Goal: Find specific page/section: Find specific page/section

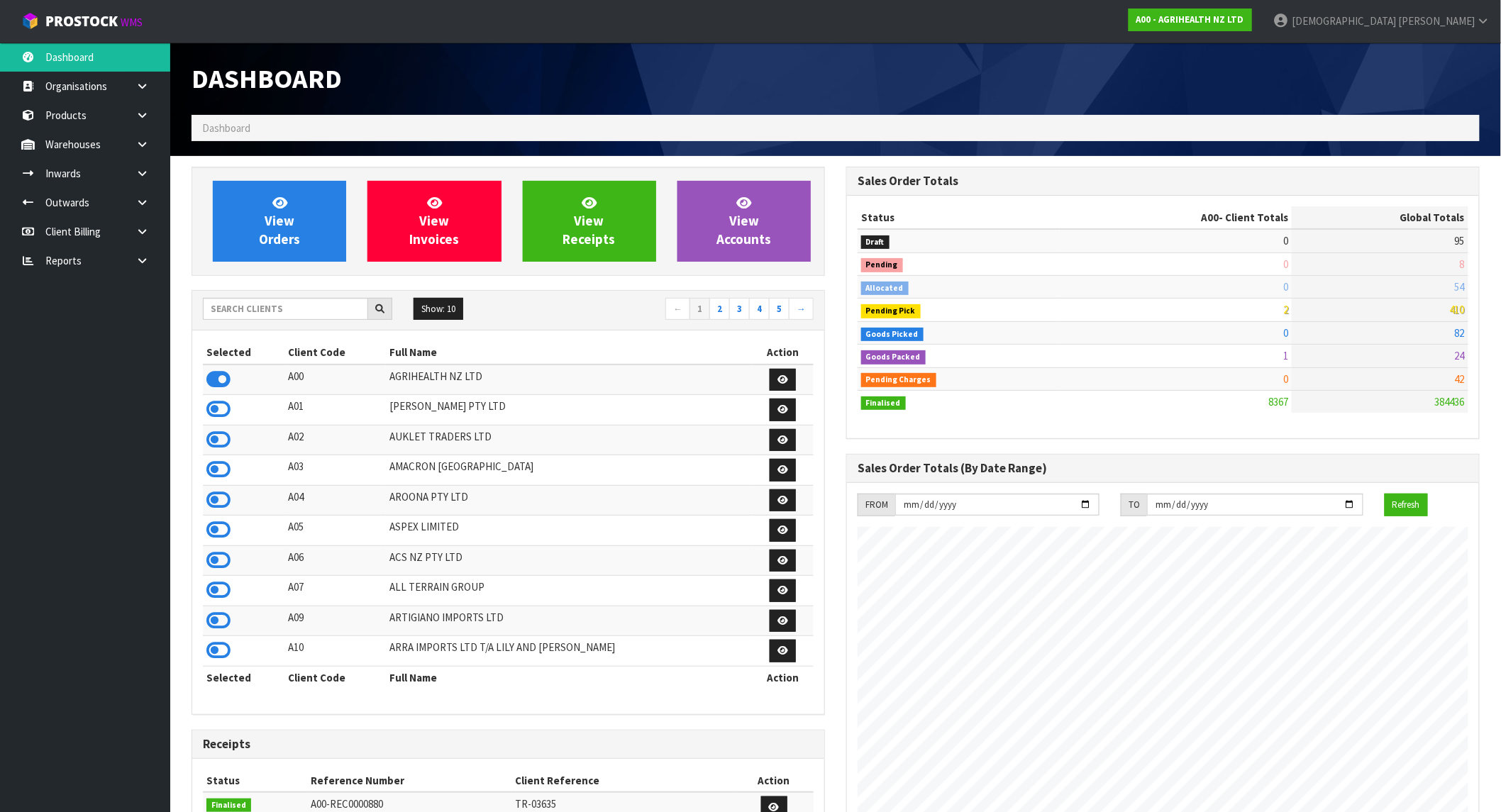
scroll to position [1074, 655]
click at [1244, 17] on strong "A00 - AGRIHEALTH NZ LTD" at bounding box center [1190, 19] width 108 height 12
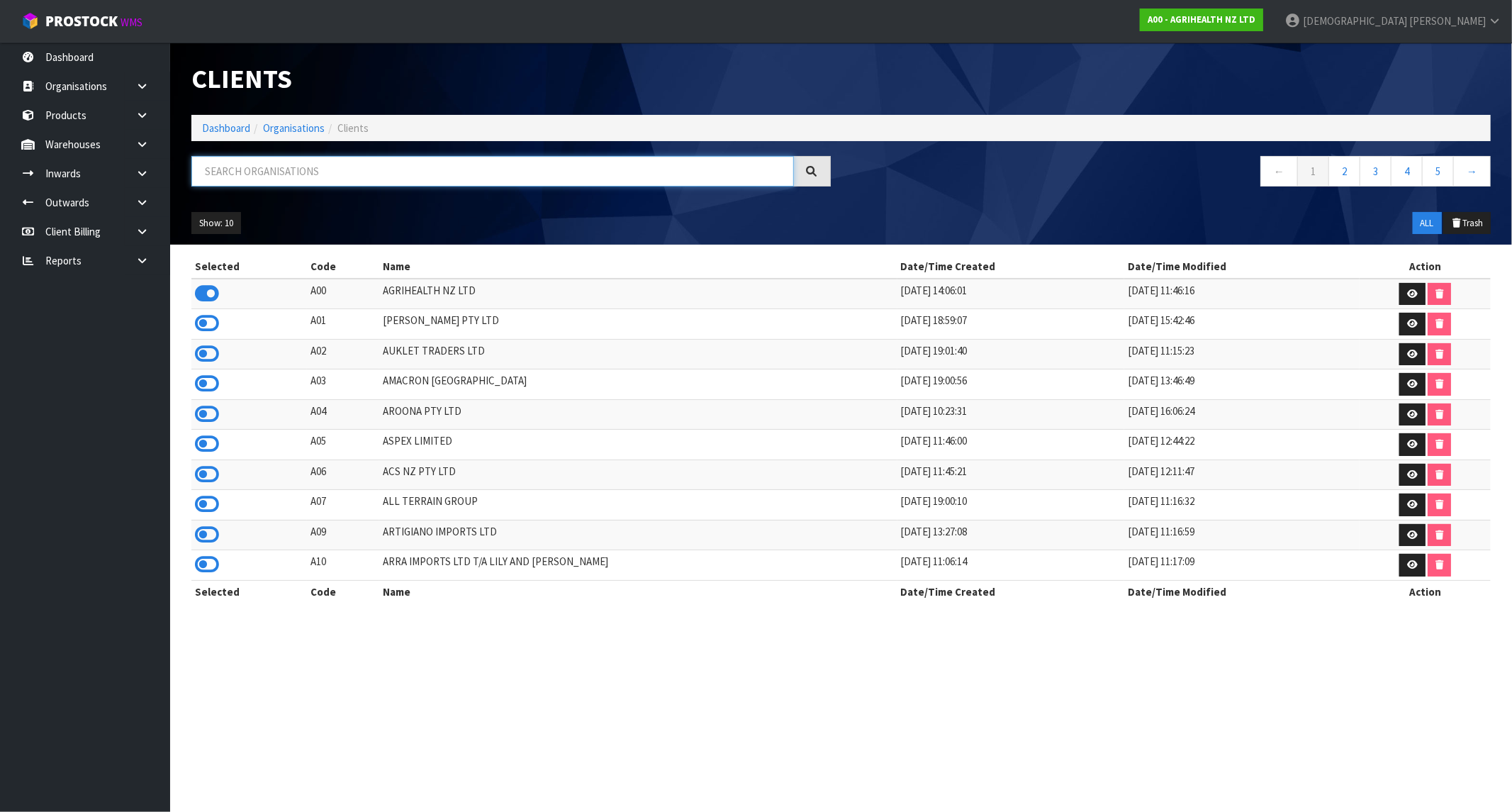
click at [286, 175] on input "text" at bounding box center [493, 171] width 602 height 31
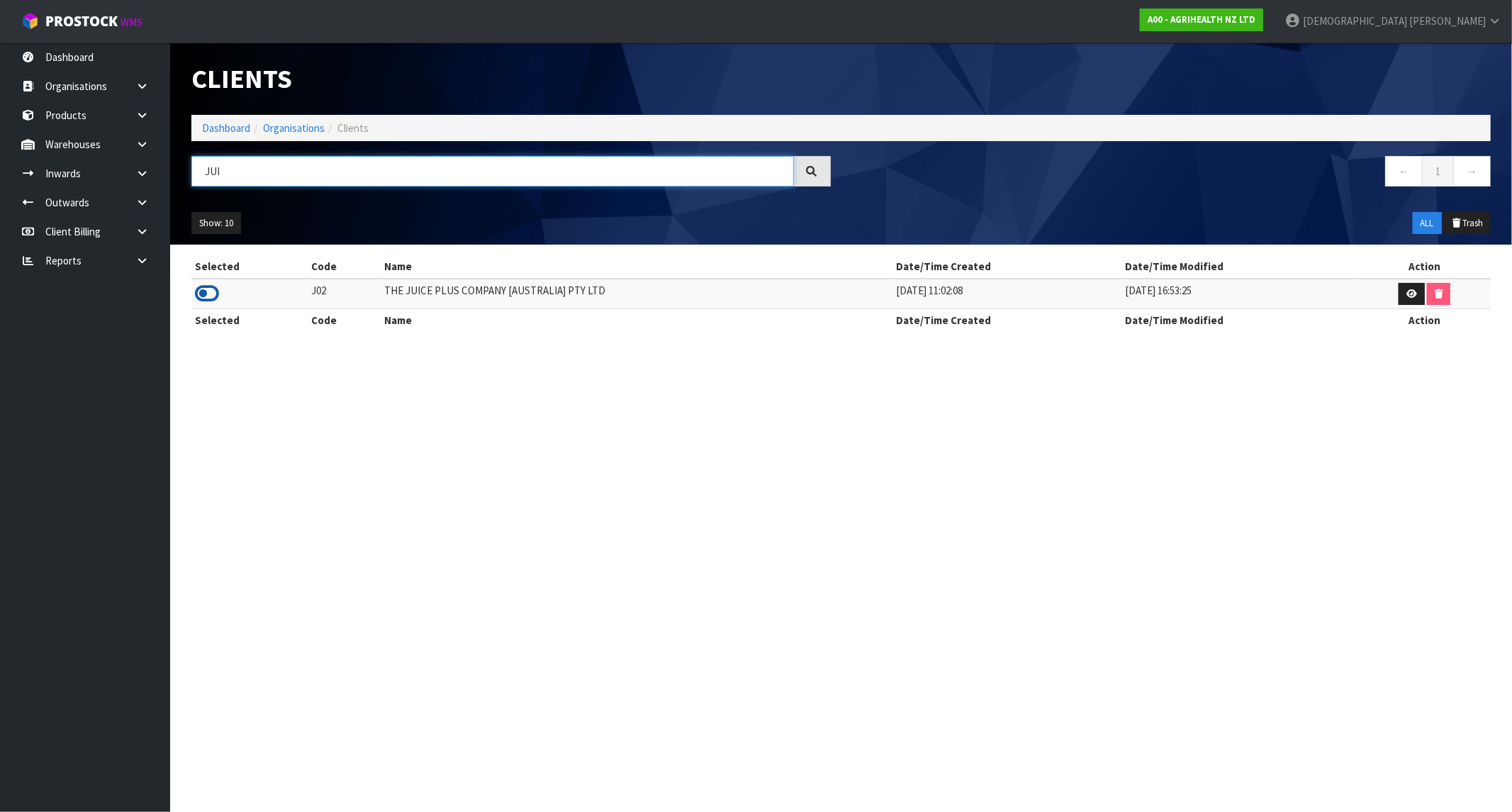
type input "JUI"
click at [208, 293] on icon at bounding box center [207, 293] width 25 height 21
click at [220, 126] on link "Dashboard" at bounding box center [226, 127] width 48 height 13
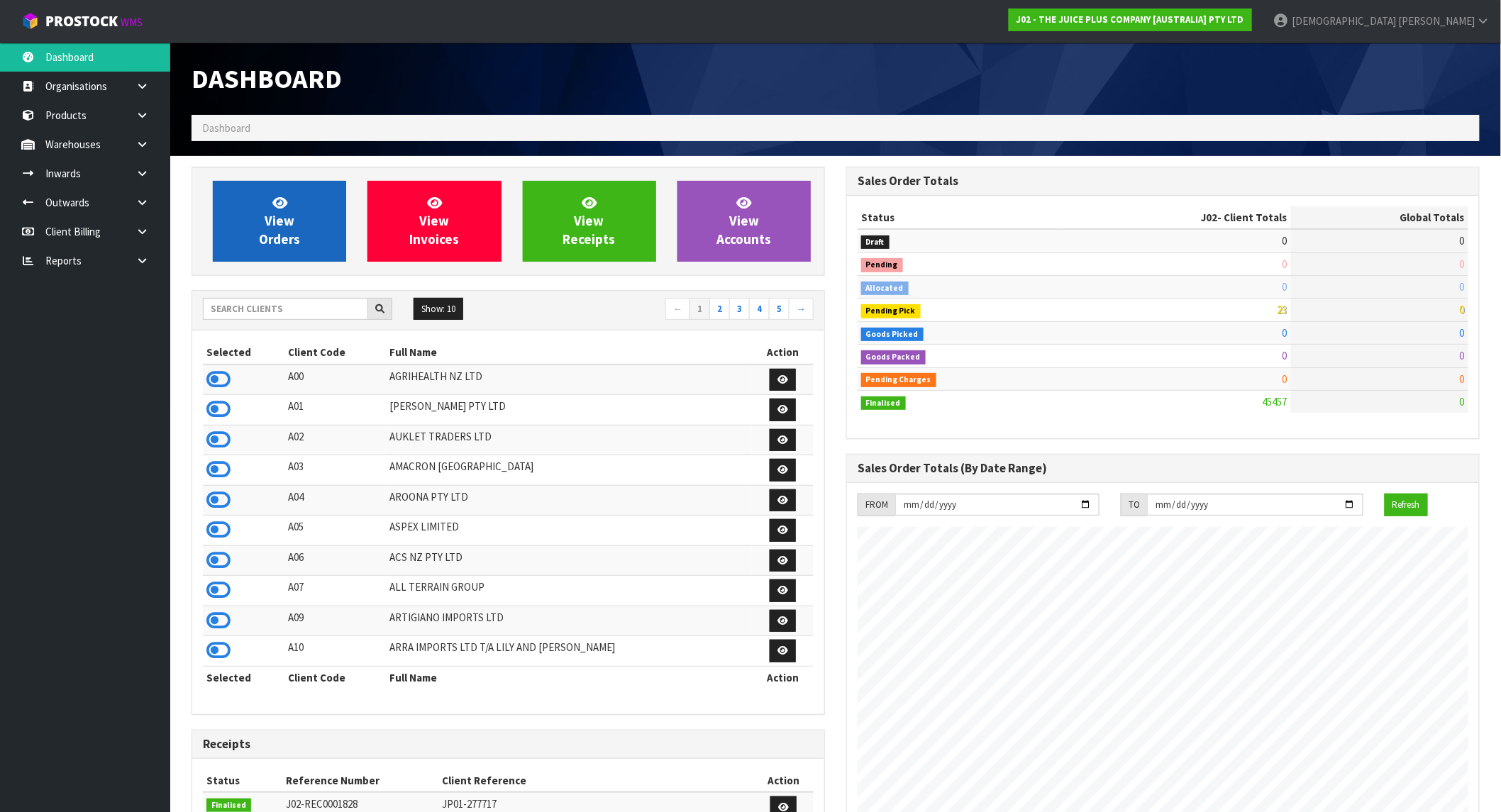
scroll to position [1074, 655]
click at [301, 236] on link "View Orders" at bounding box center [280, 221] width 133 height 81
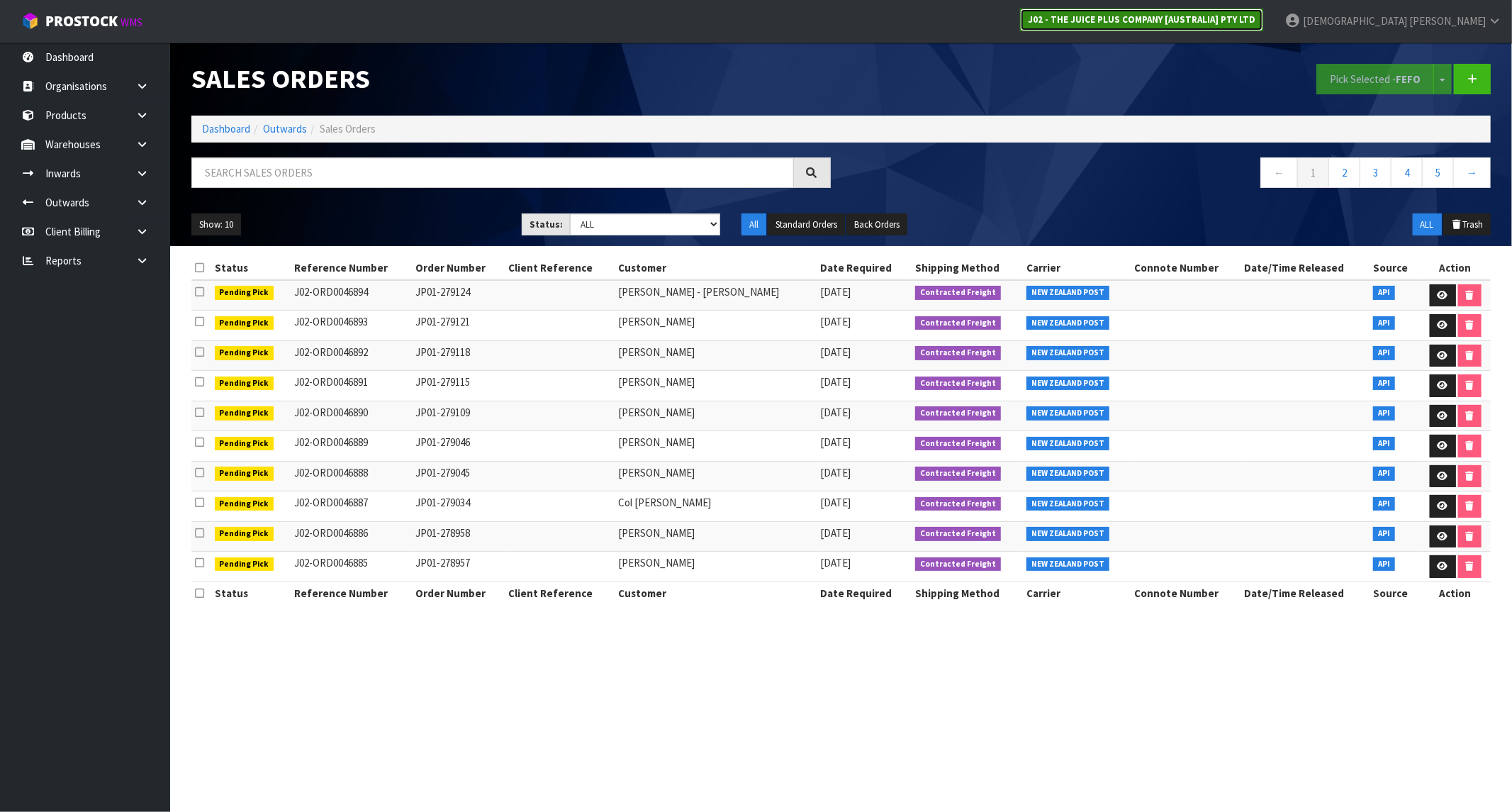
click at [1255, 22] on strong "J02 - THE JUICE PLUS COMPANY [AUSTRALIA] PTY LTD" at bounding box center [1142, 19] width 228 height 12
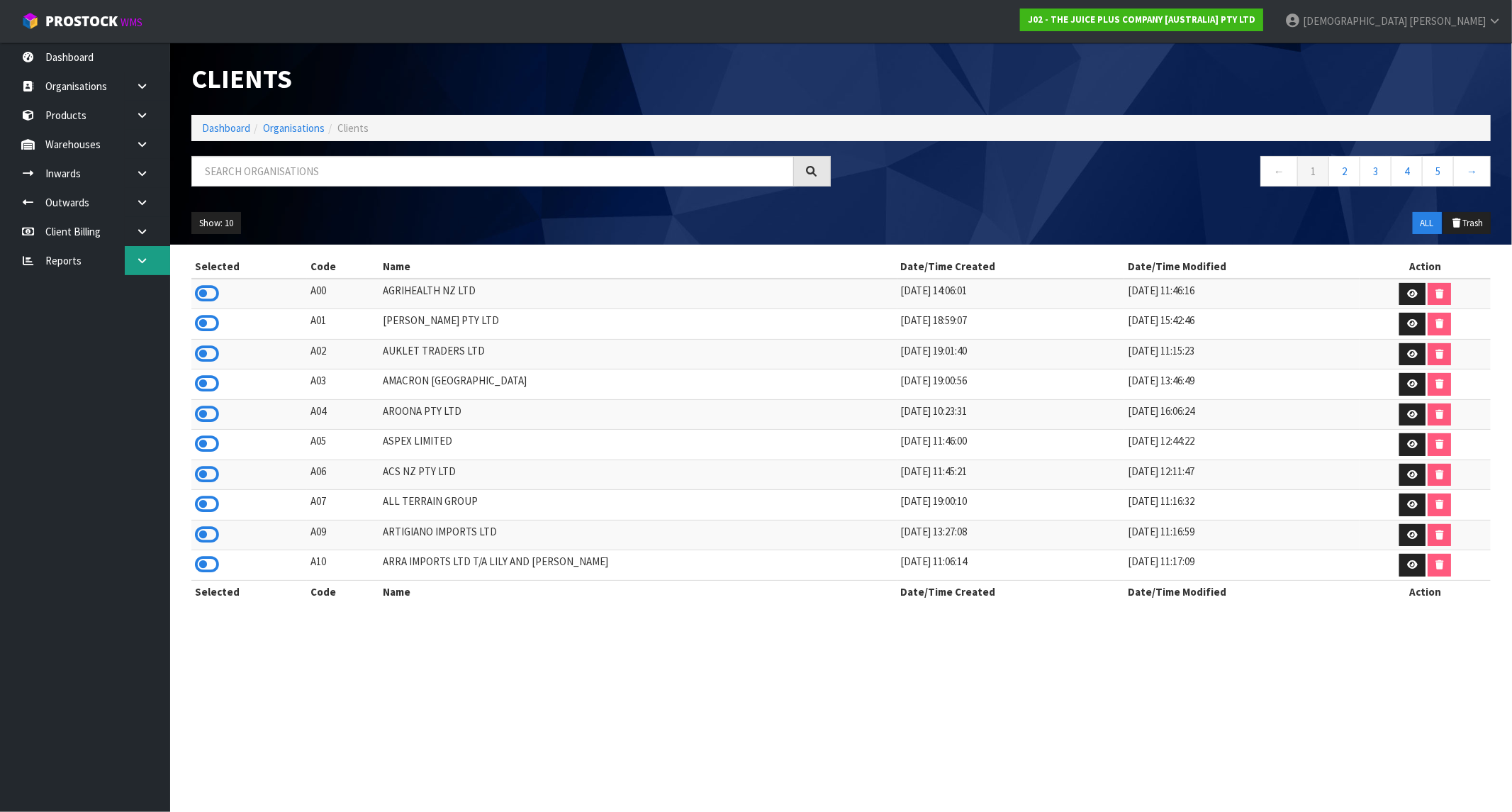
click at [136, 251] on link at bounding box center [147, 260] width 46 height 29
click at [55, 321] on link "CWL" at bounding box center [85, 319] width 170 height 29
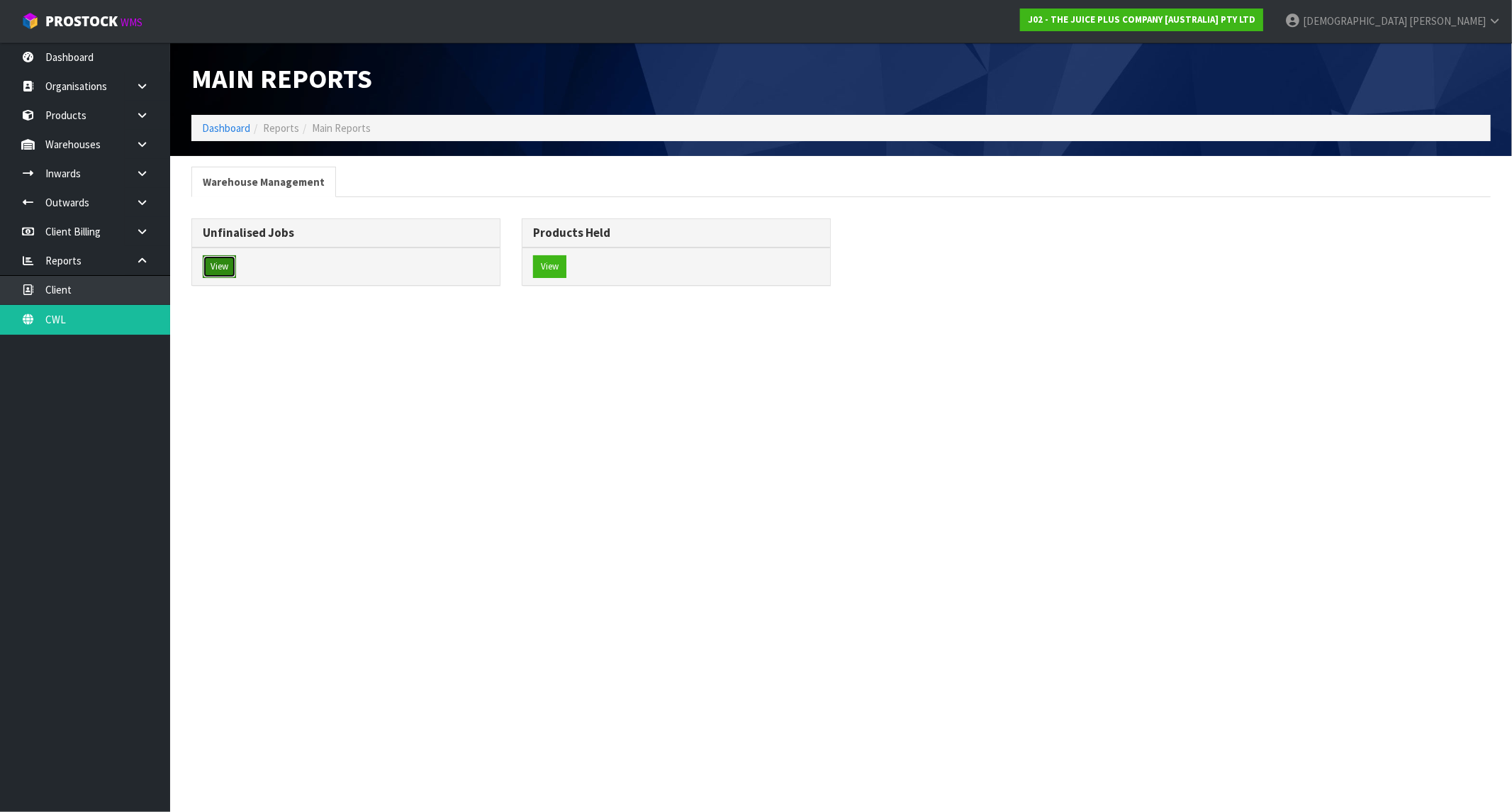
click at [229, 273] on button "View" at bounding box center [220, 266] width 33 height 23
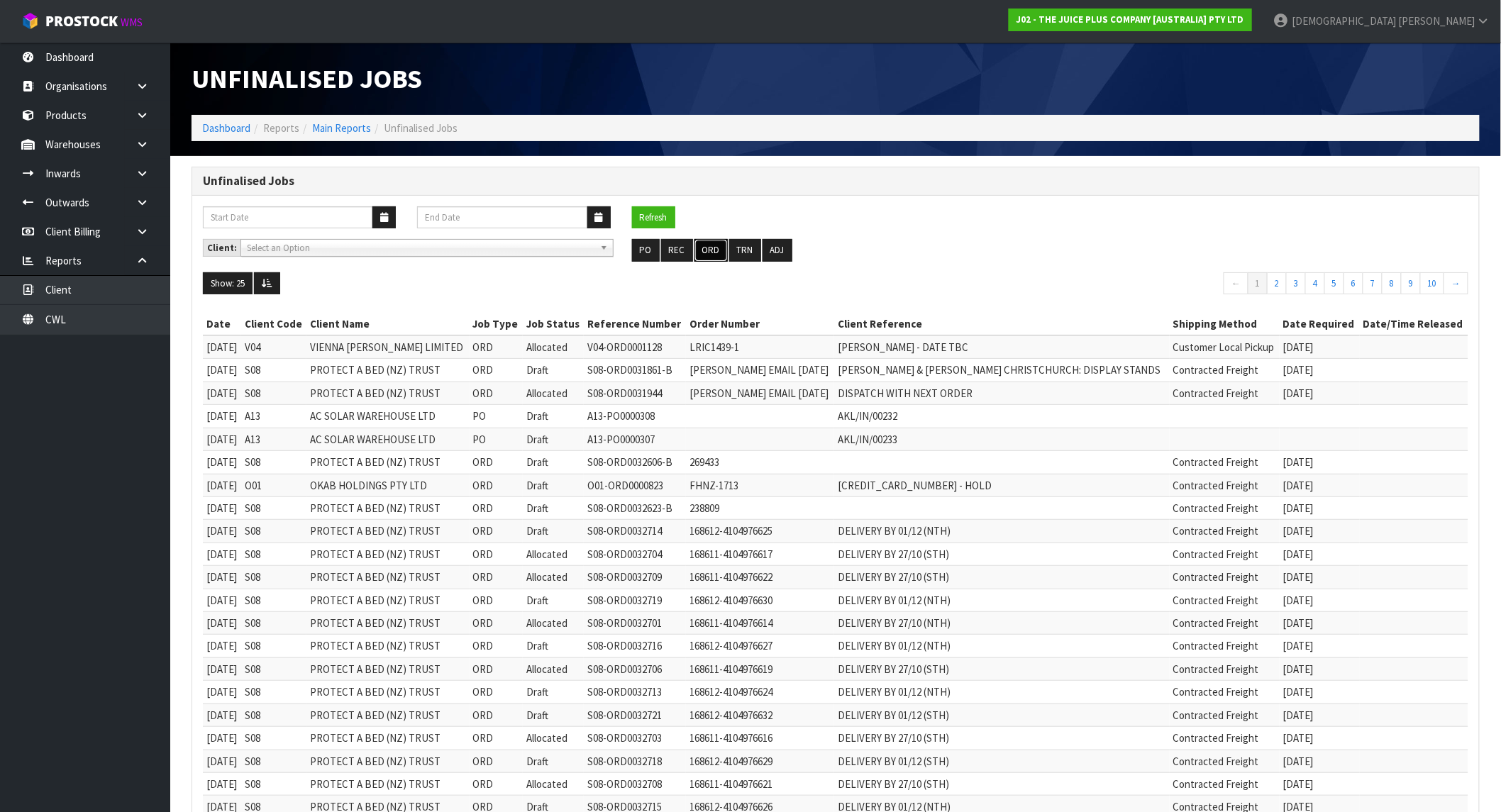
click at [710, 245] on button "ORD" at bounding box center [712, 251] width 33 height 23
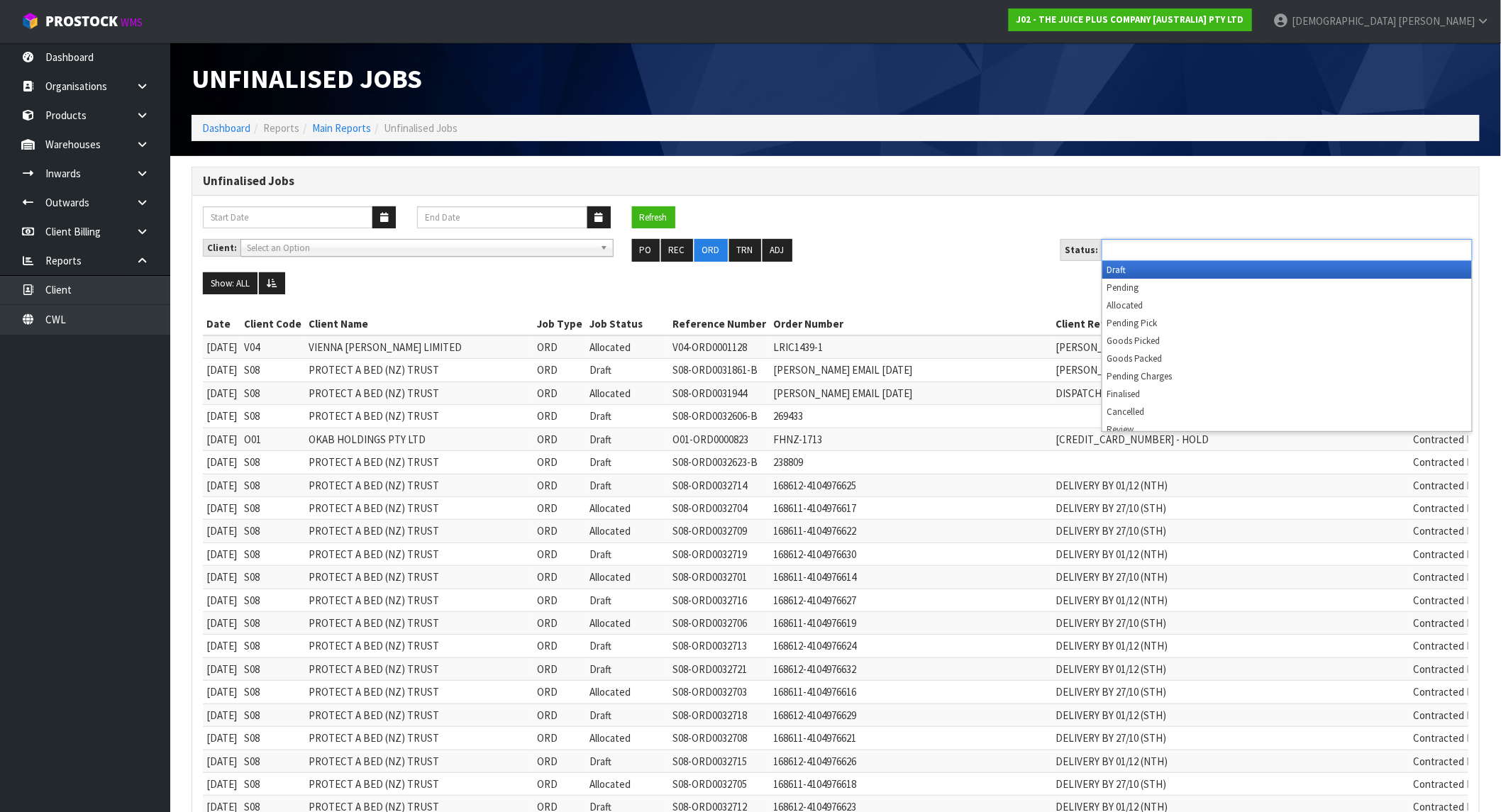
click at [1186, 249] on input "text" at bounding box center [1158, 250] width 104 height 18
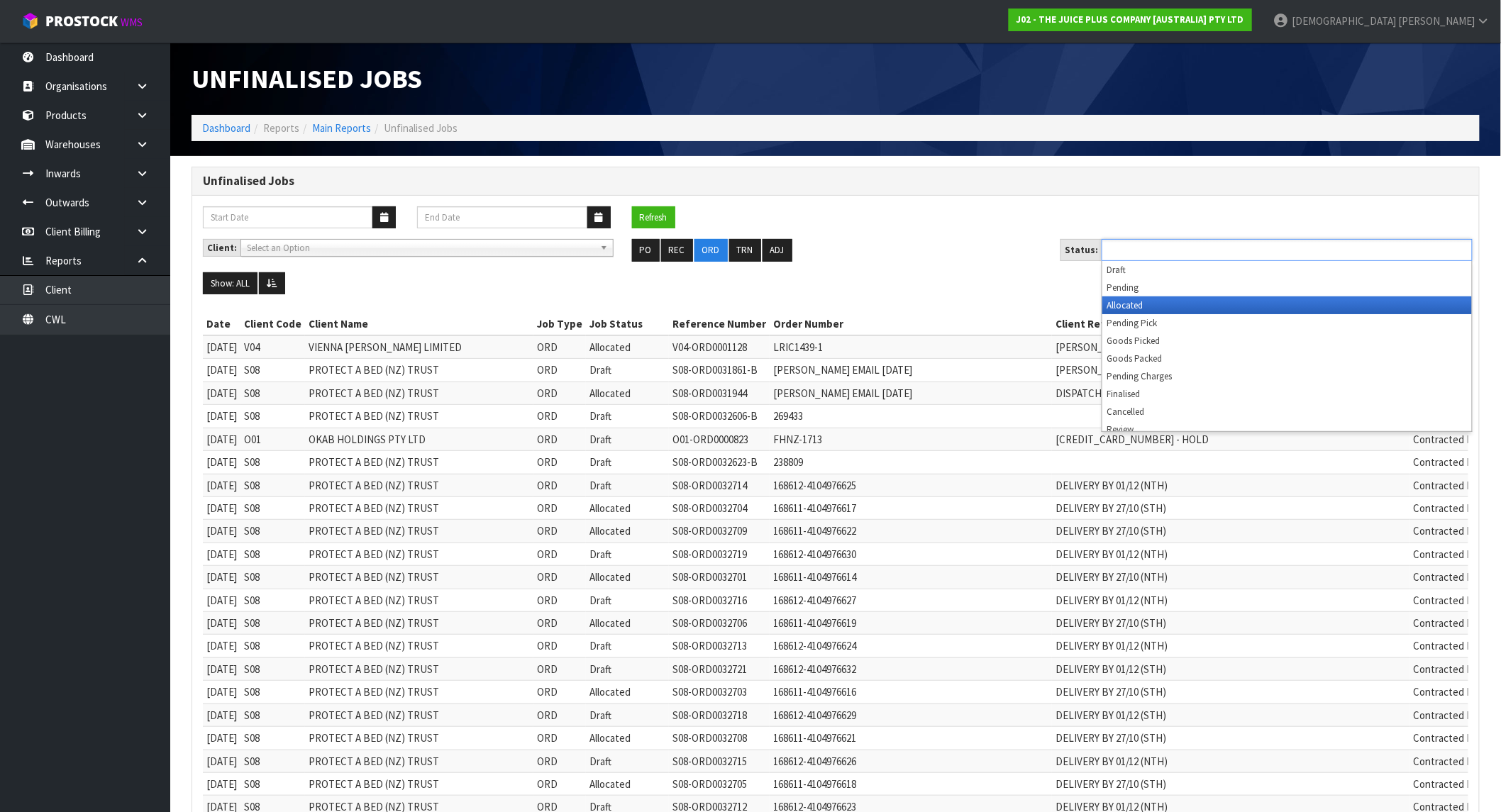
click at [1143, 307] on li "Allocated" at bounding box center [1287, 305] width 370 height 18
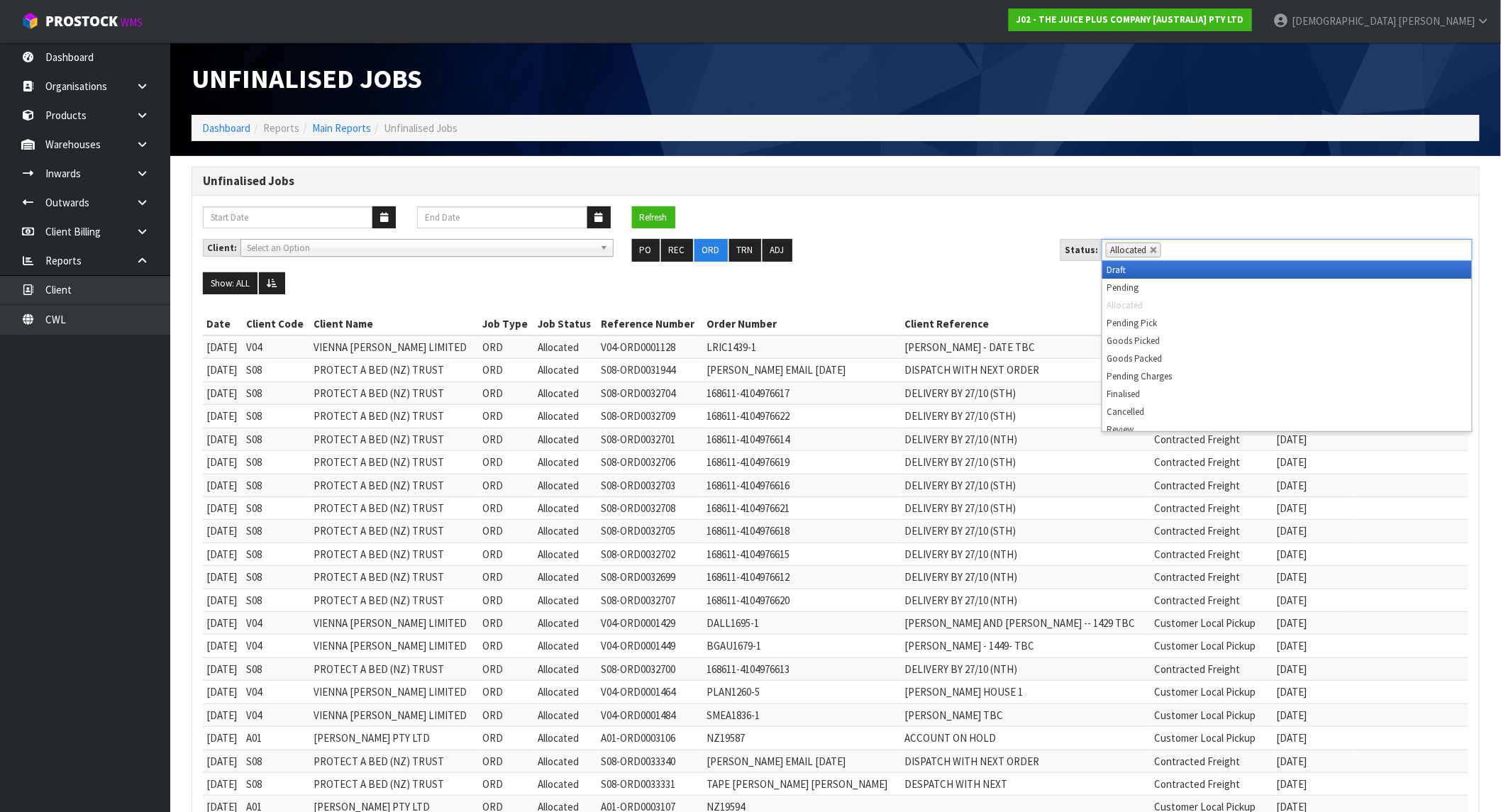
click at [1157, 251] on li "Allocated" at bounding box center [1133, 250] width 55 height 15
click at [1144, 251] on li "Allocated" at bounding box center [1133, 250] width 55 height 15
click at [1150, 251] on link at bounding box center [1154, 251] width 9 height 9
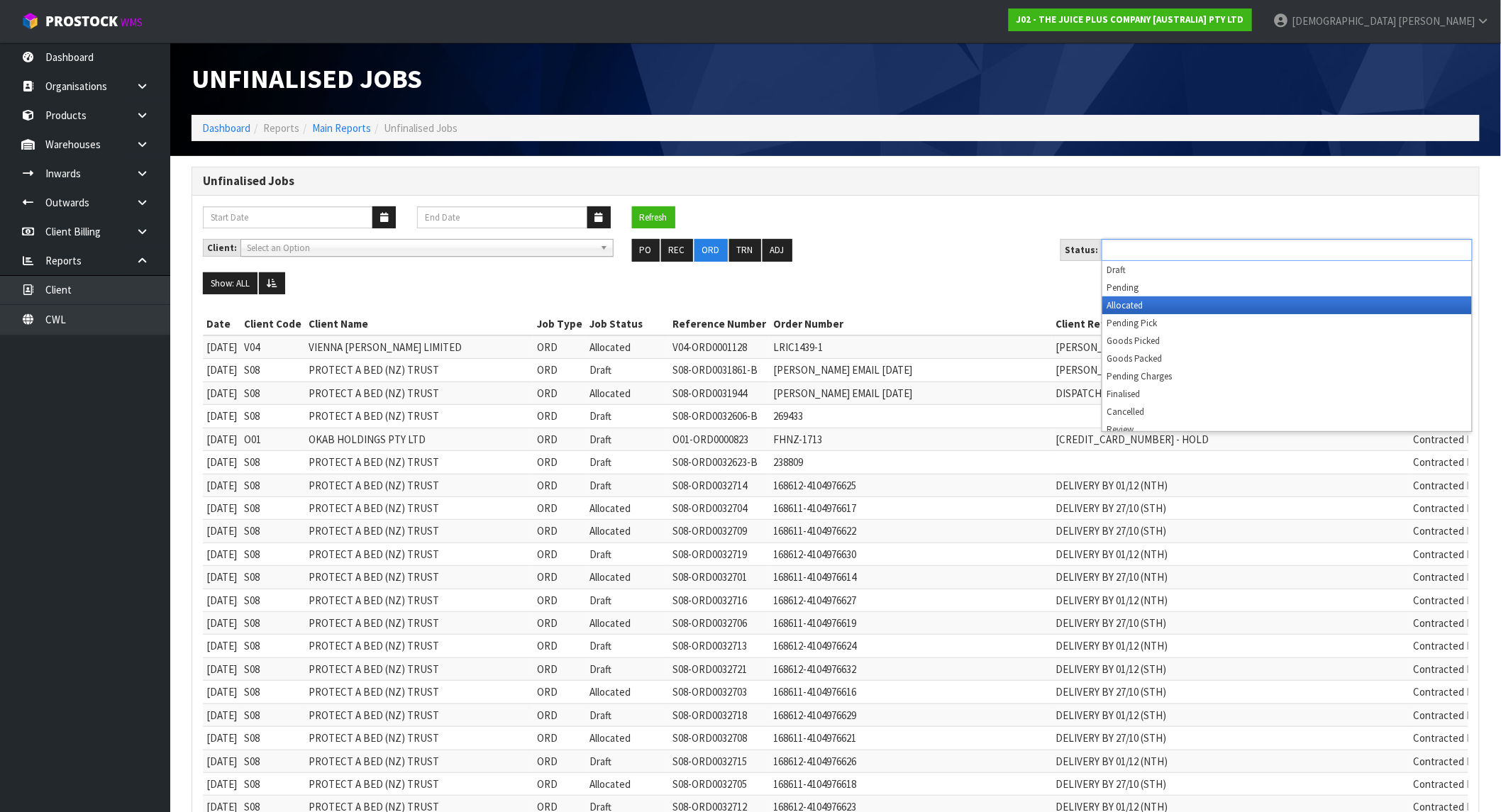
click at [1159, 310] on li "Allocated" at bounding box center [1287, 305] width 370 height 18
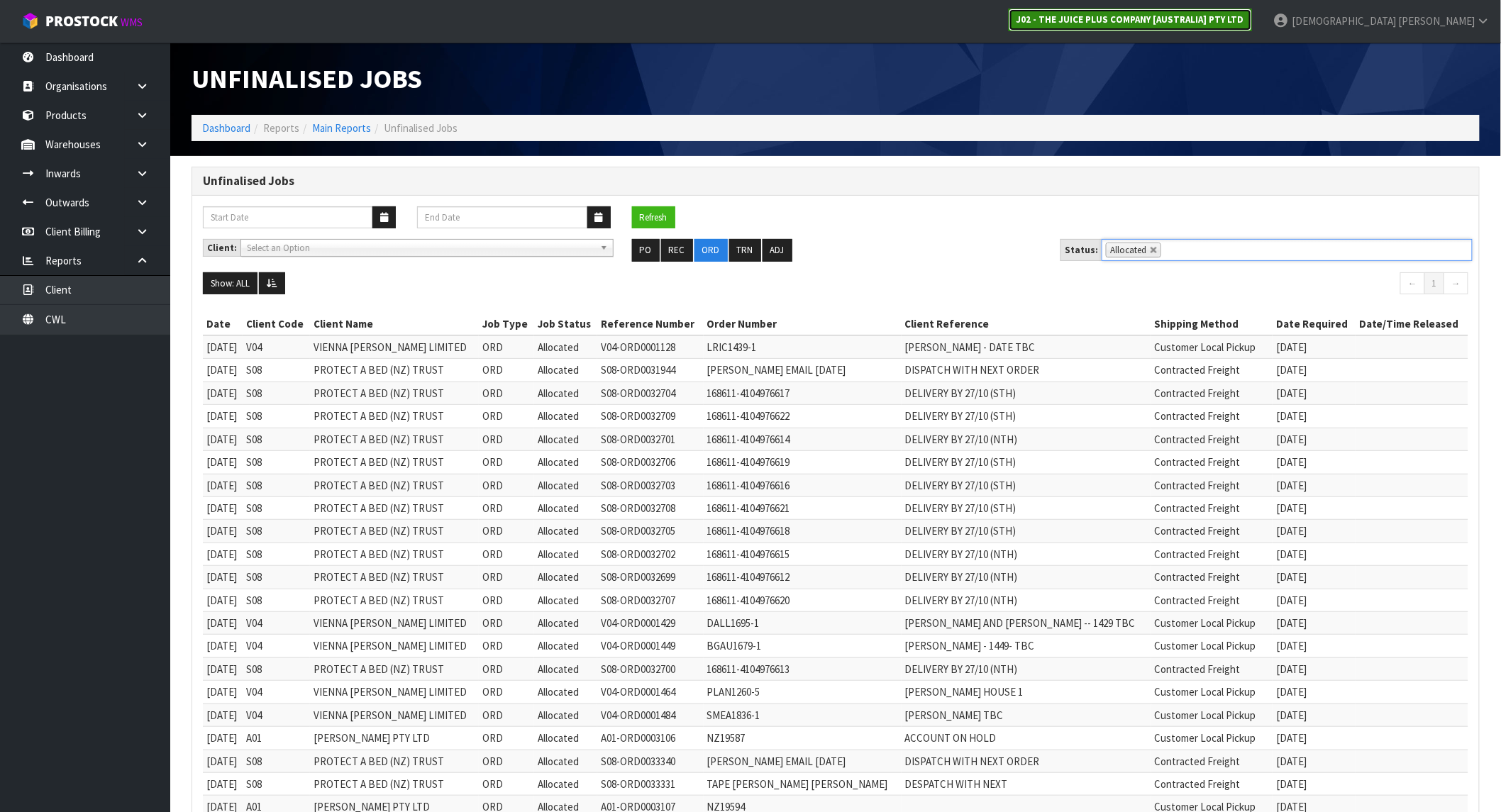
click at [1236, 23] on strong "J02 - THE JUICE PLUS COMPANY [AUSTRALIA] PTY LTD" at bounding box center [1130, 19] width 228 height 12
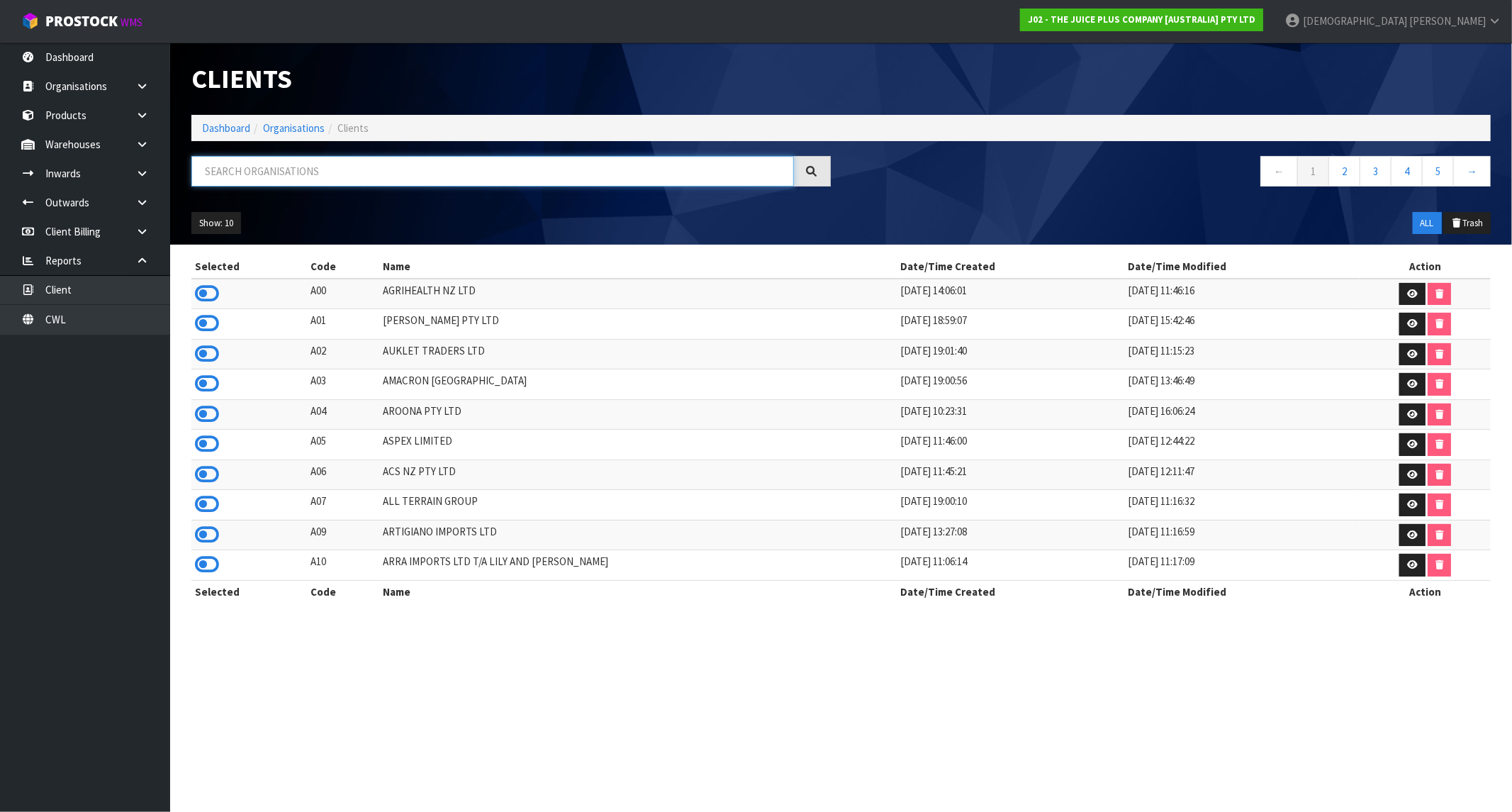
click at [315, 173] on input "text" at bounding box center [493, 171] width 602 height 31
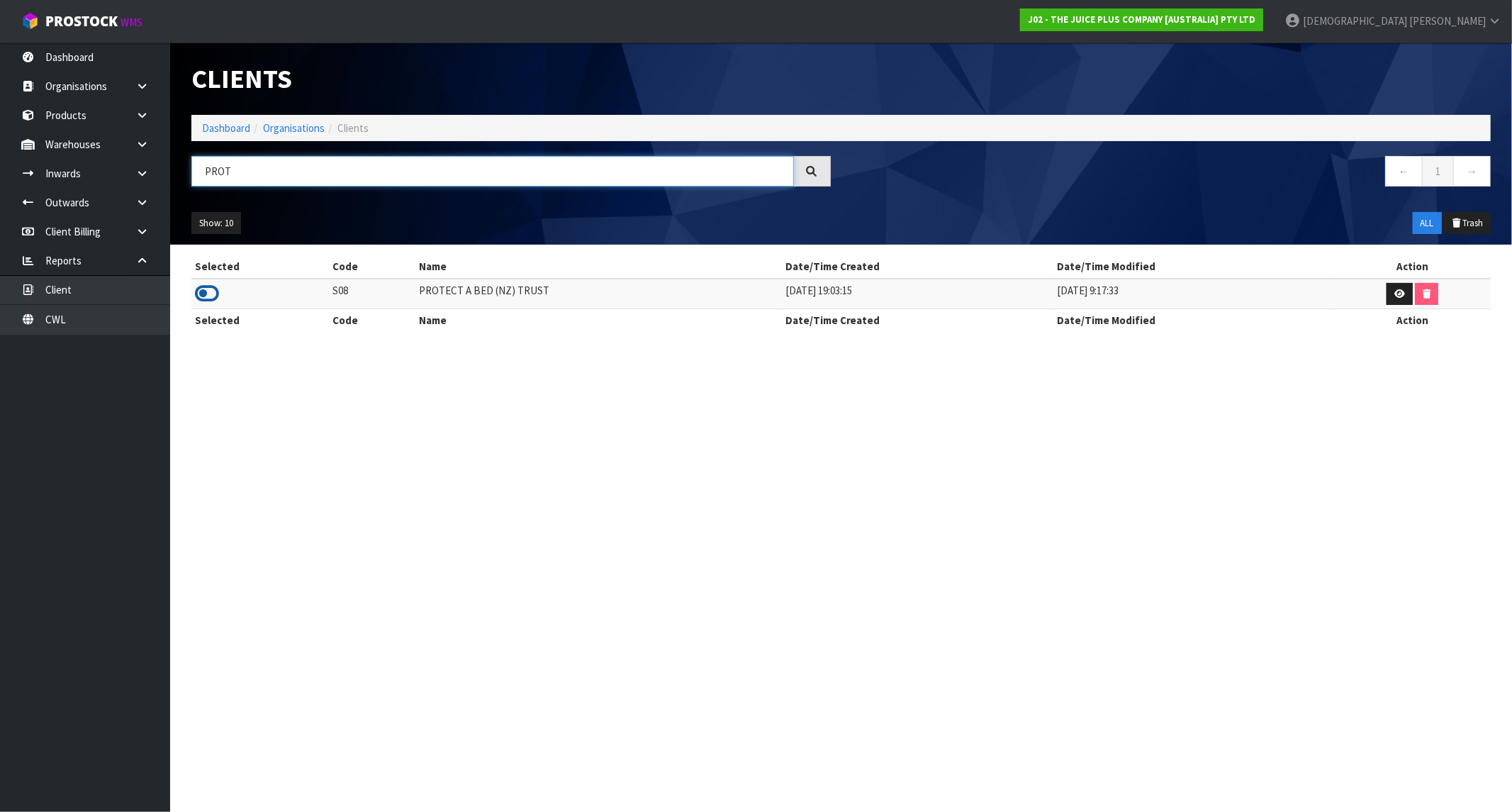
type input "PROT"
click at [203, 287] on icon at bounding box center [207, 293] width 25 height 21
click at [227, 131] on link "Dashboard" at bounding box center [226, 127] width 48 height 13
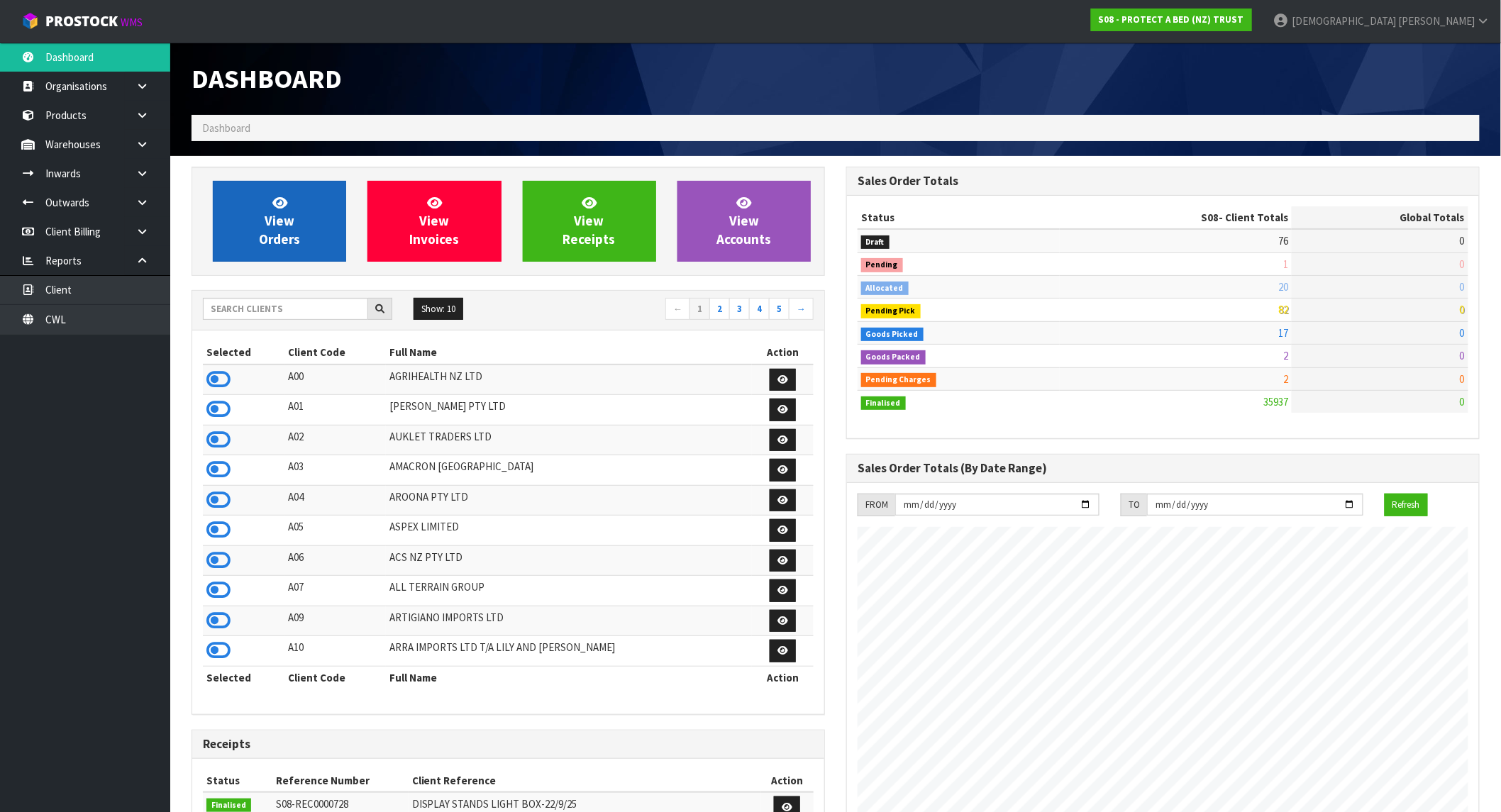
scroll to position [1074, 655]
click at [238, 181] on link "View Orders" at bounding box center [280, 221] width 133 height 81
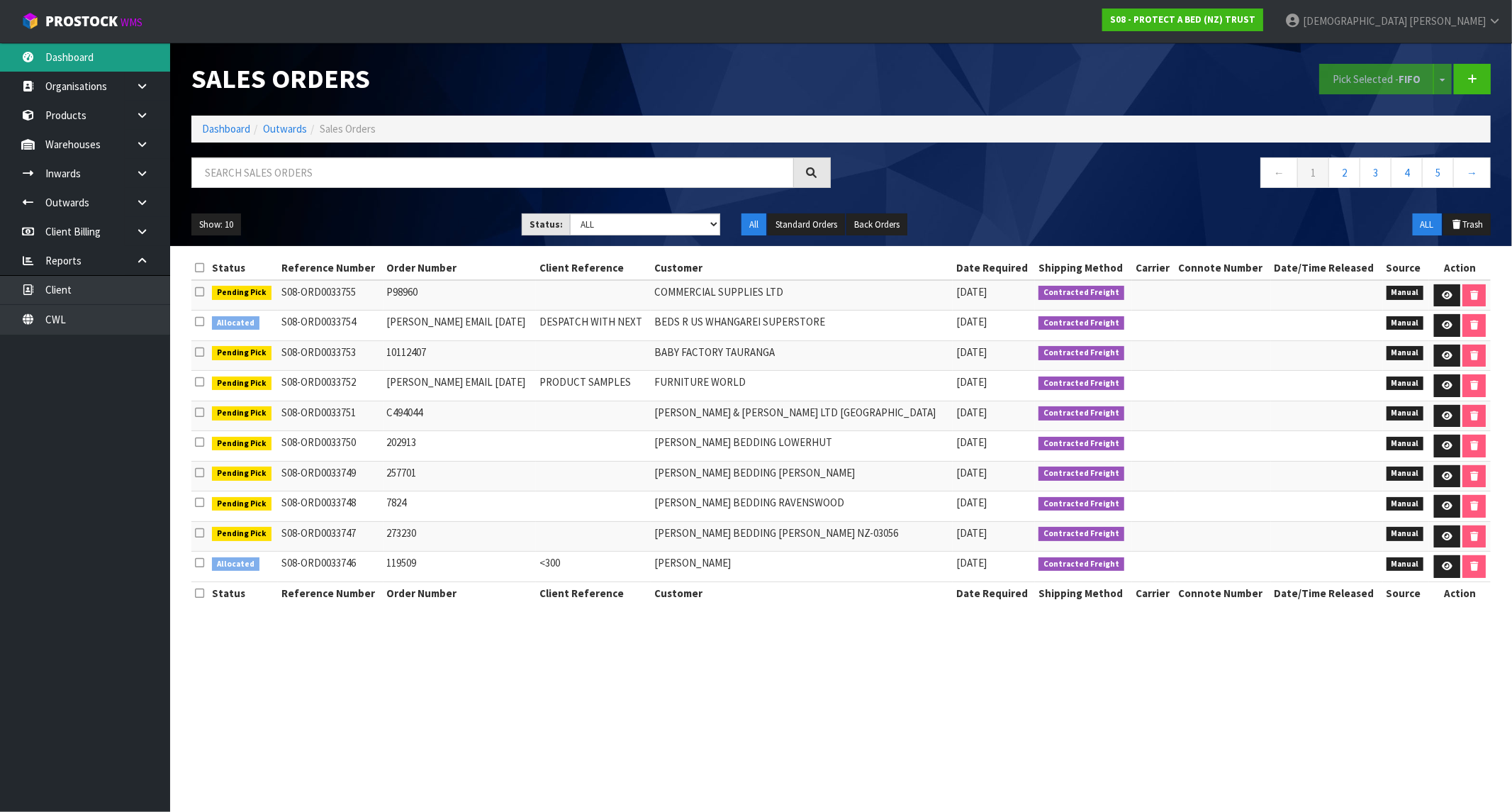
click at [55, 46] on link "Dashboard" at bounding box center [85, 57] width 170 height 29
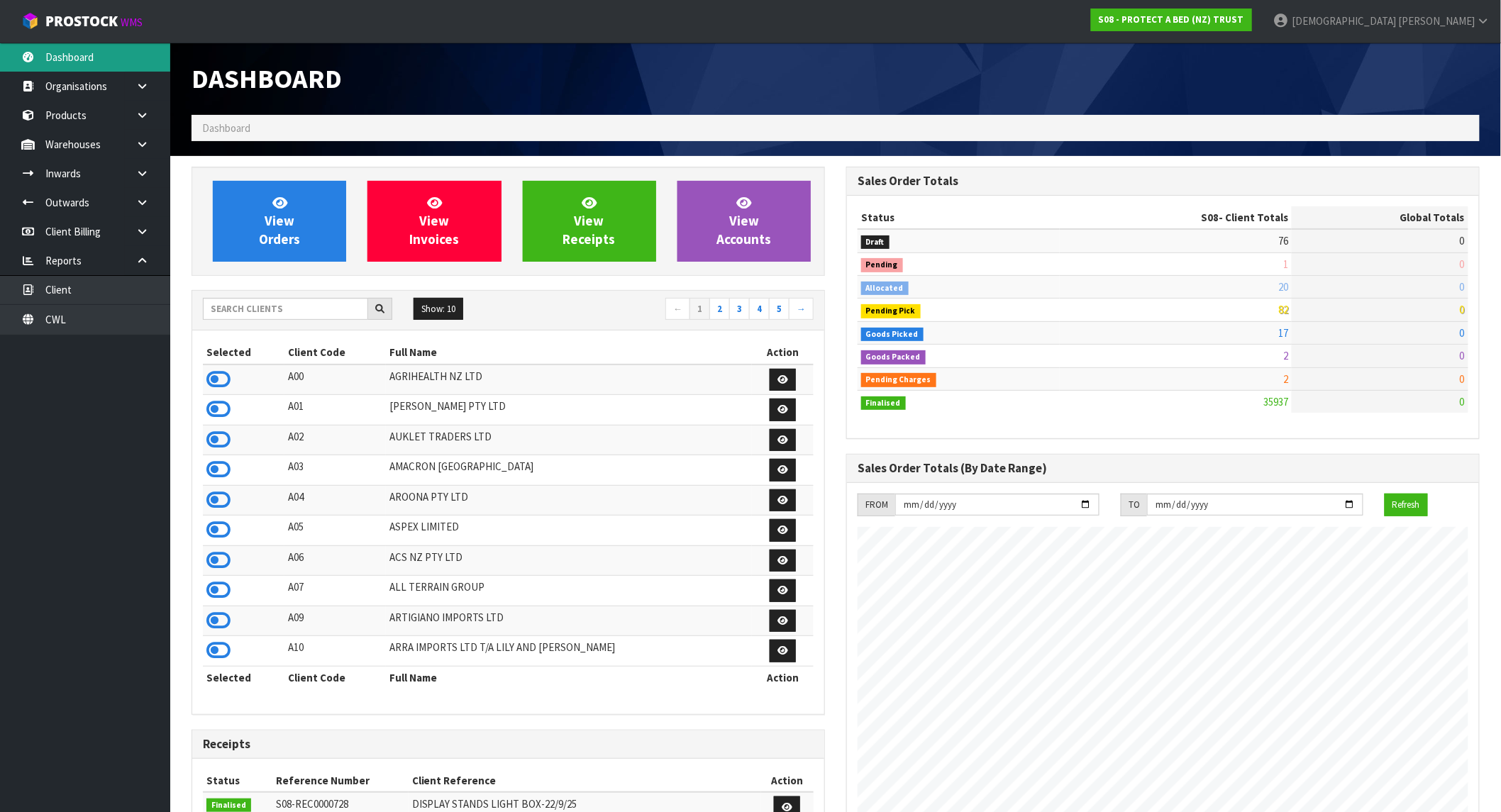
scroll to position [1074, 655]
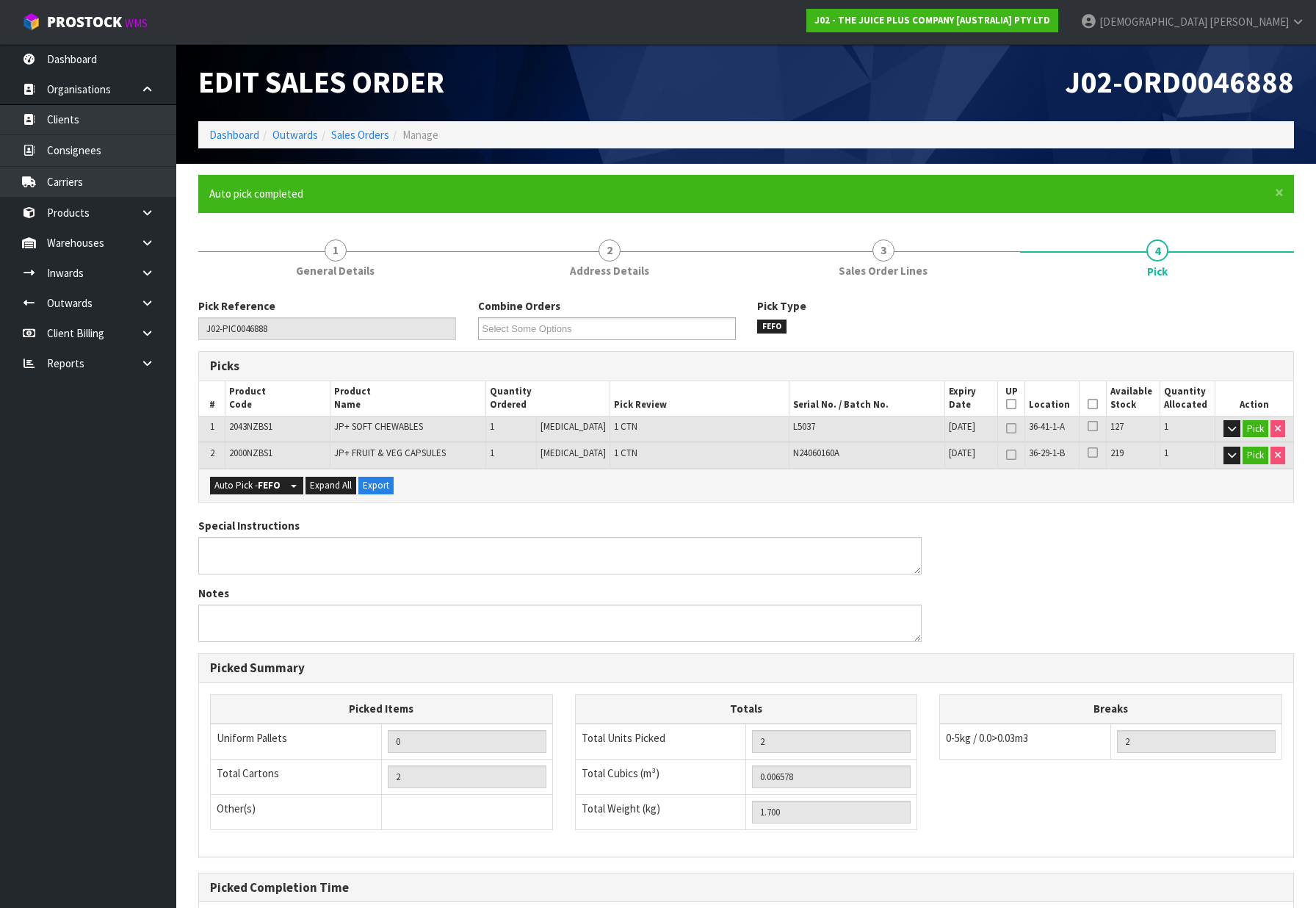
scroll to position [150, 0]
